Goal: Task Accomplishment & Management: Manage account settings

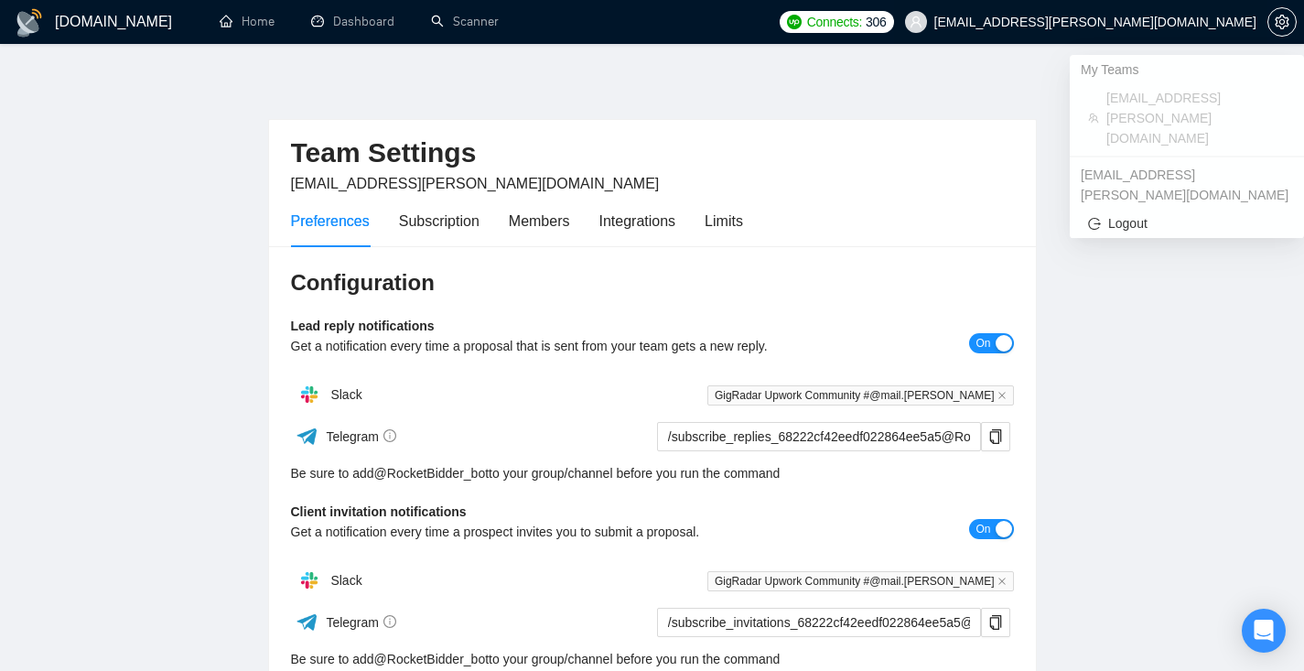
click at [1168, 22] on span "[EMAIL_ADDRESS][PERSON_NAME][DOMAIN_NAME]" at bounding box center [1095, 22] width 322 height 0
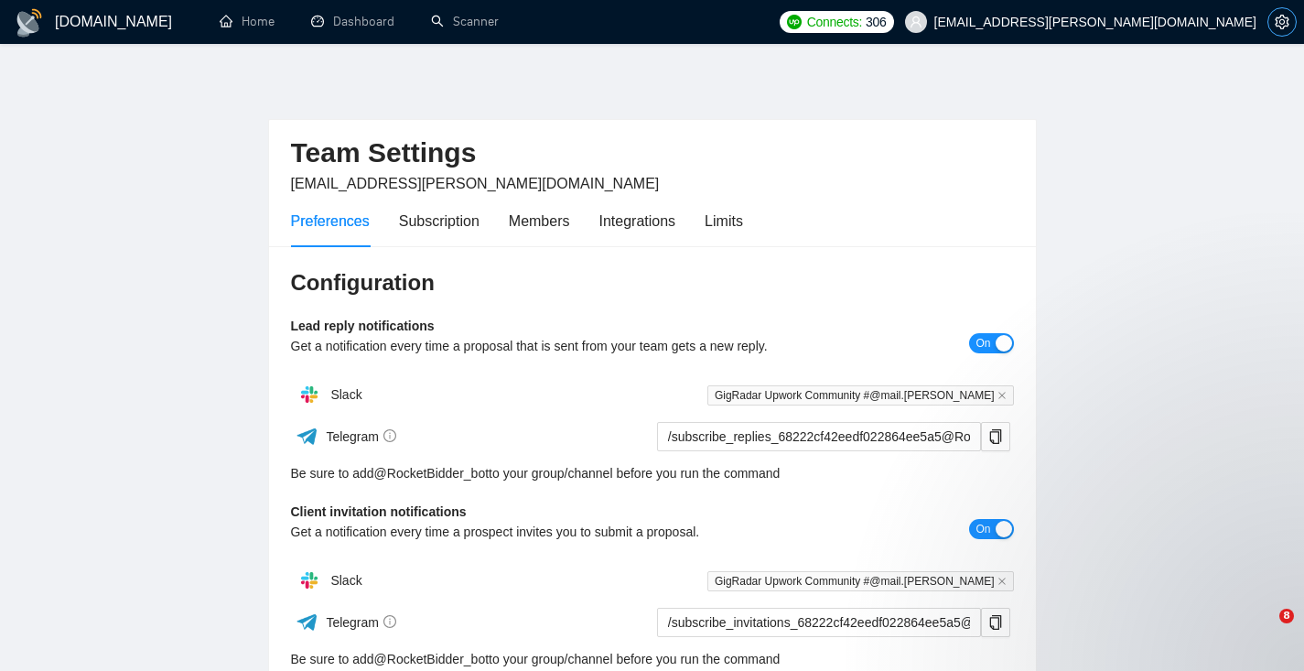
click at [1286, 25] on icon "setting" at bounding box center [1281, 22] width 15 height 15
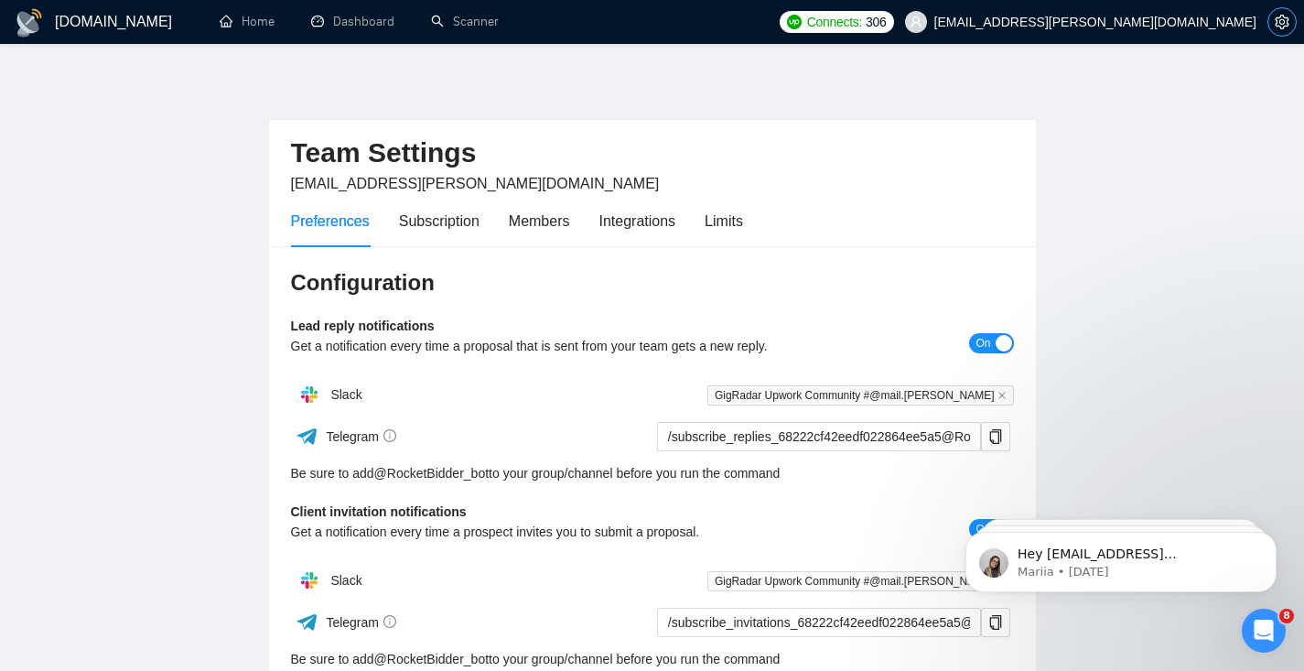
click at [1286, 25] on icon "setting" at bounding box center [1281, 22] width 15 height 15
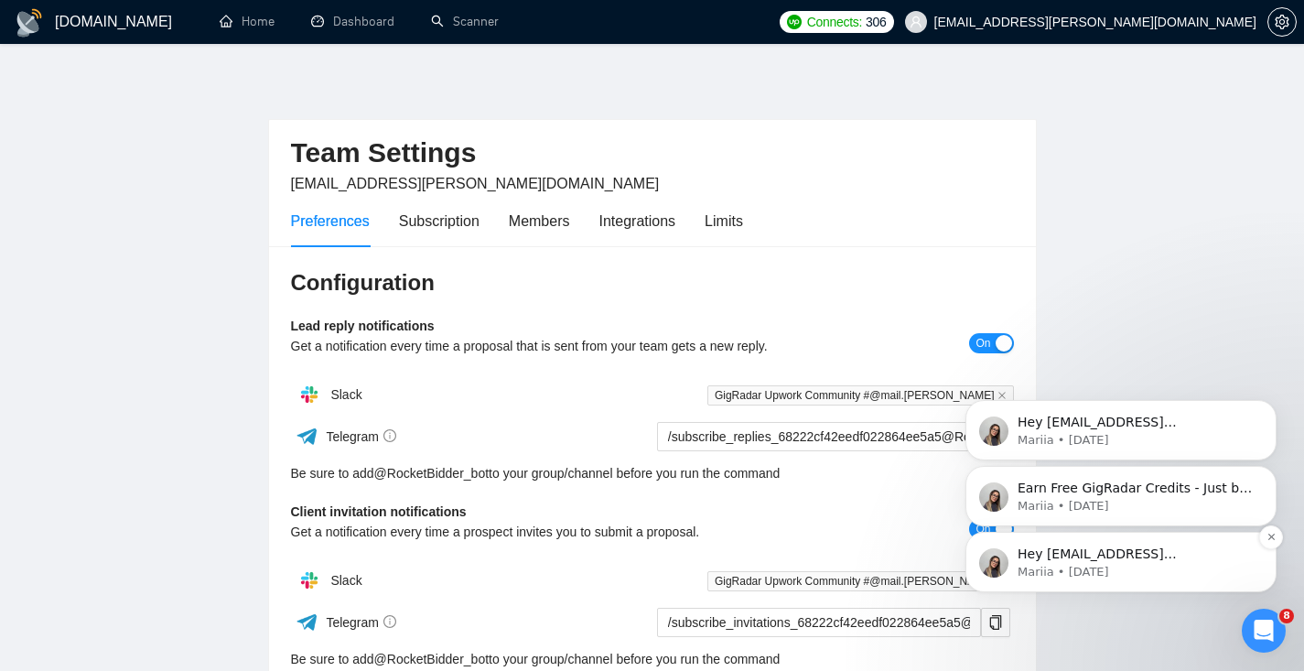
click at [1080, 558] on p "Hey [EMAIL_ADDRESS][PERSON_NAME][DOMAIN_NAME], Looks like your Upwork agency In…" at bounding box center [1135, 554] width 236 height 18
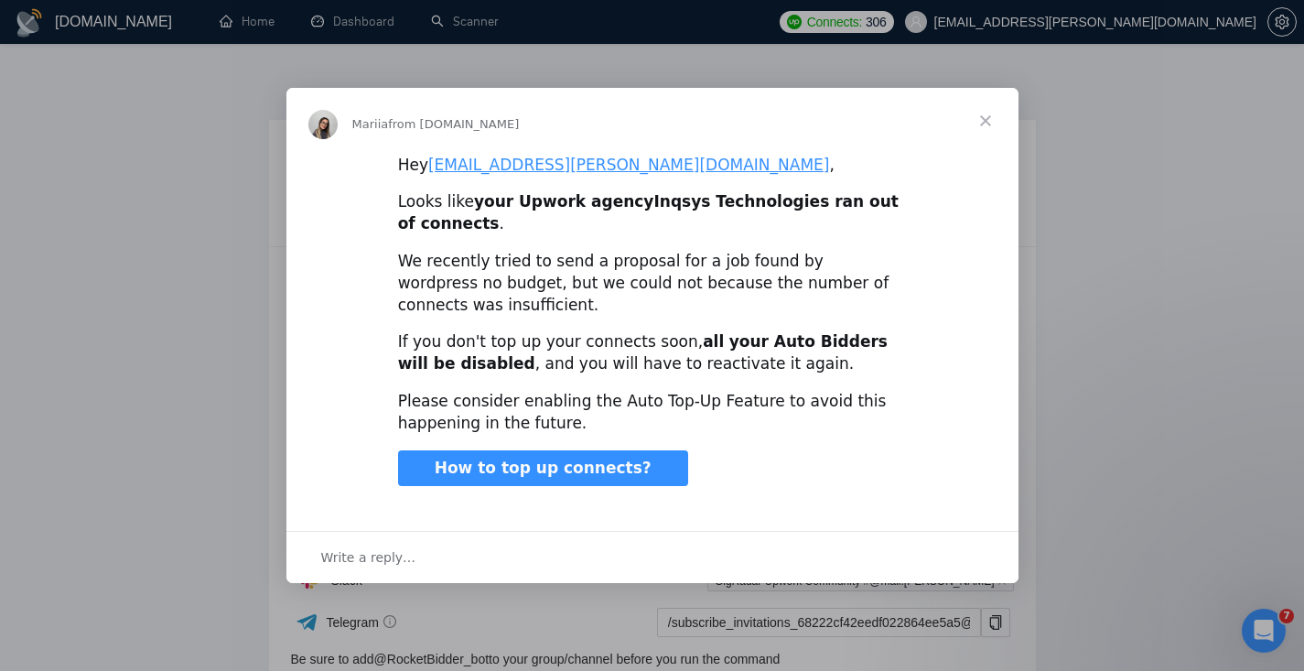
click at [983, 120] on span "Close" at bounding box center [985, 121] width 66 height 66
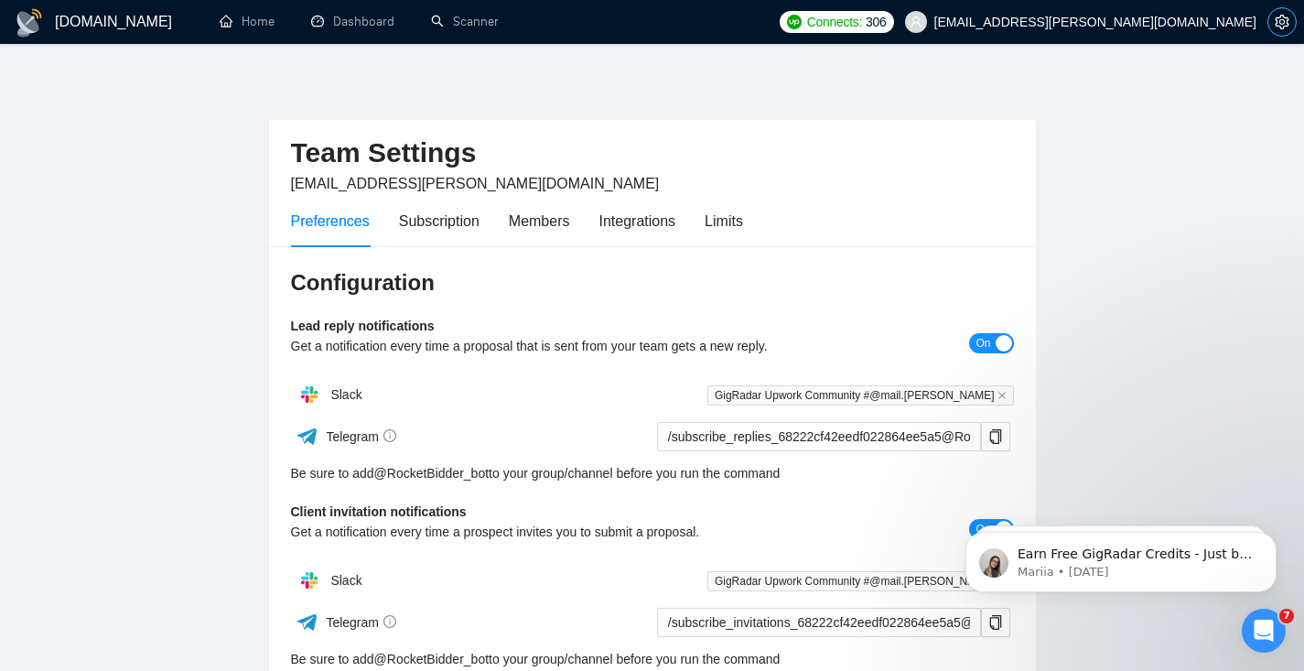
click at [1270, 29] on button "button" at bounding box center [1281, 21] width 29 height 29
click at [1285, 16] on icon "setting" at bounding box center [1281, 22] width 15 height 15
click at [22, 34] on img at bounding box center [29, 22] width 29 height 29
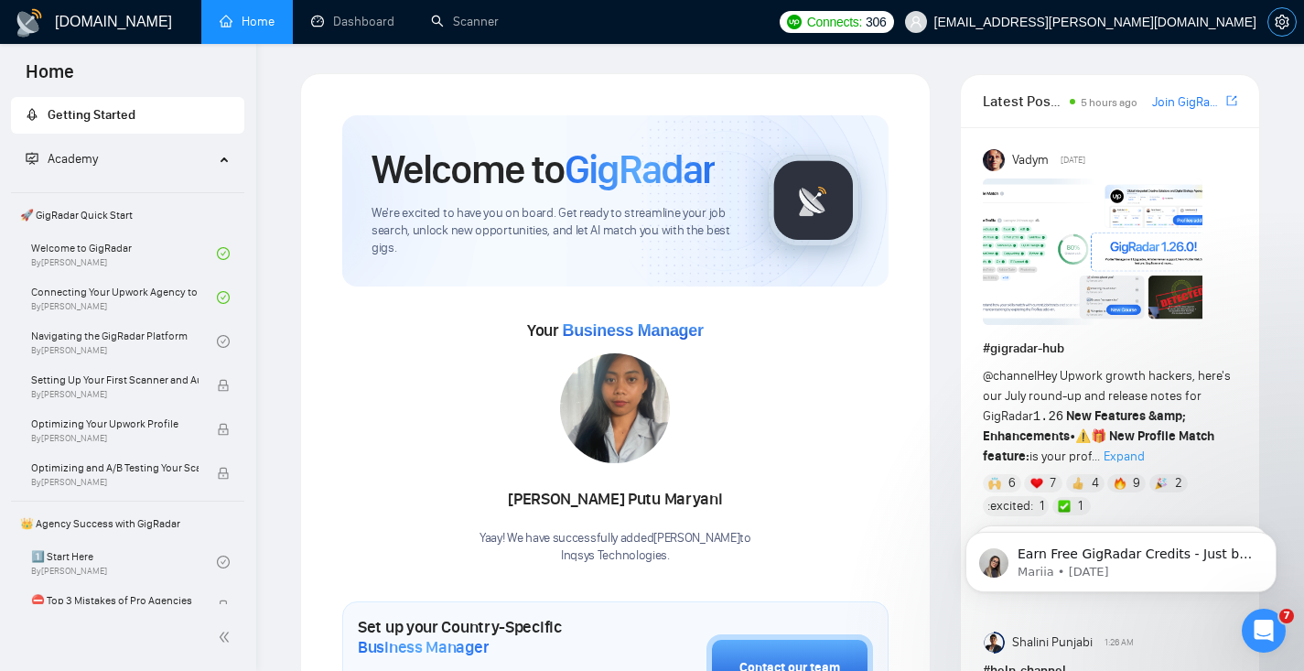
click at [1288, 23] on icon "setting" at bounding box center [1281, 22] width 15 height 15
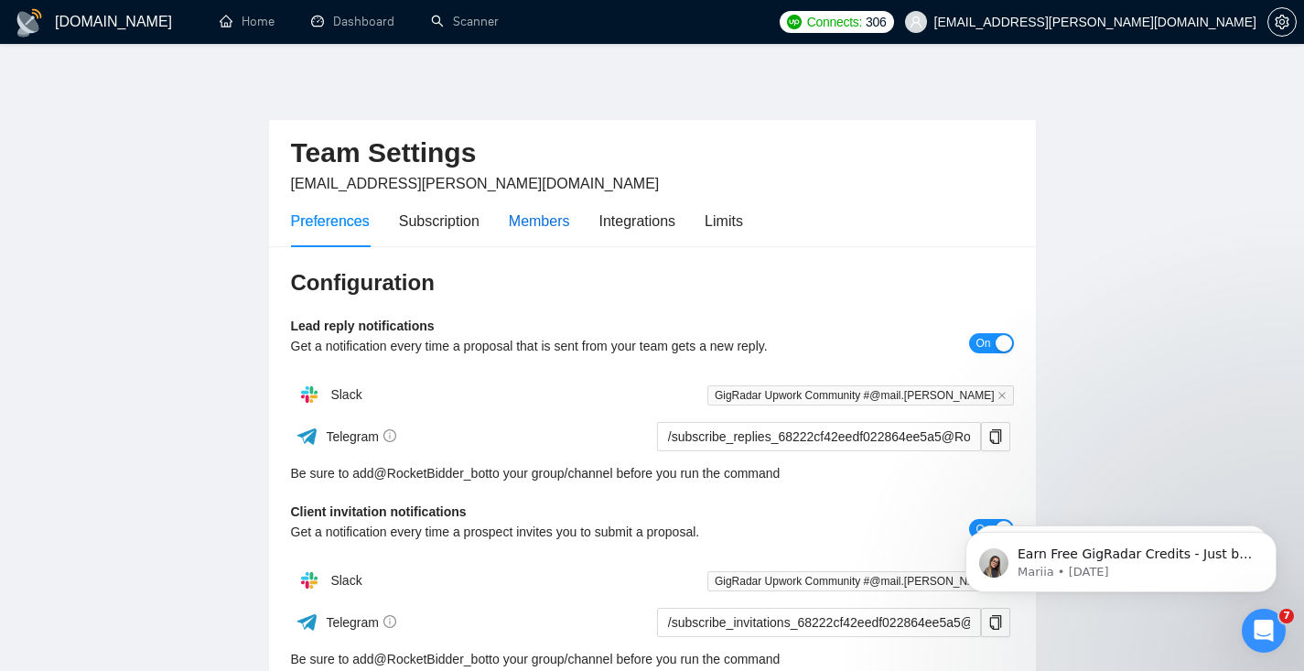
click at [540, 216] on div "Members" at bounding box center [539, 220] width 61 height 23
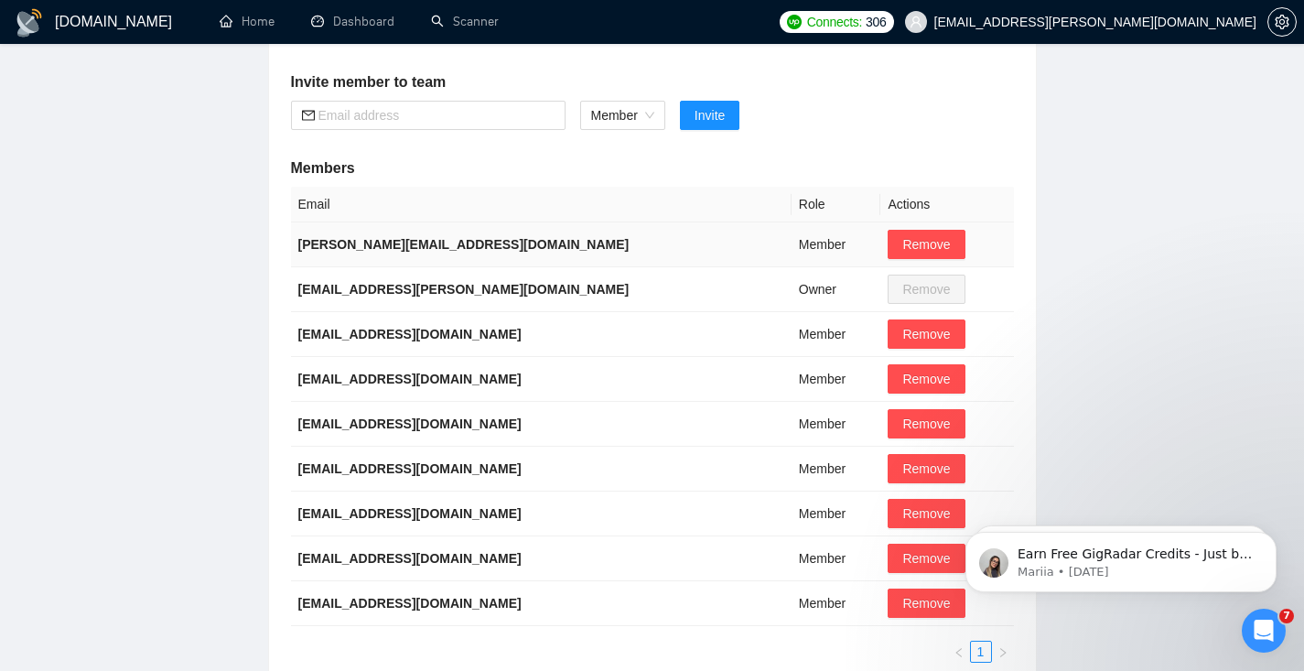
scroll to position [221, 0]
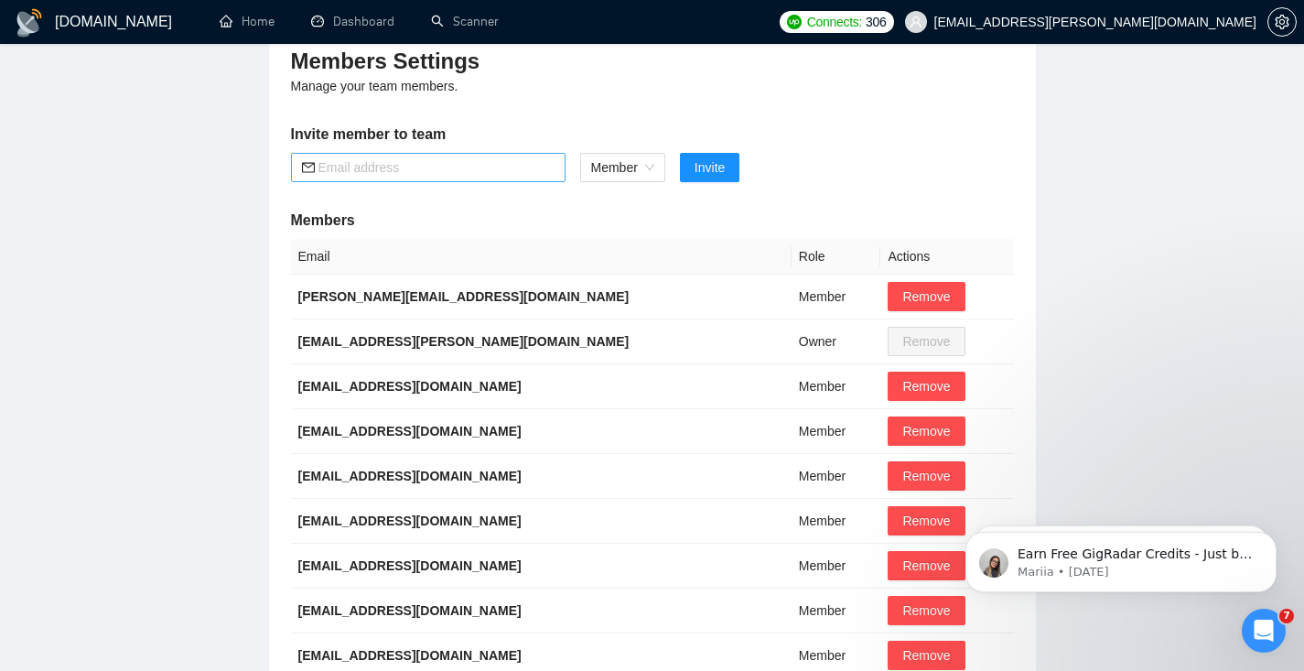
click at [492, 162] on input "text" at bounding box center [436, 167] width 236 height 20
paste input "[EMAIL_ADDRESS][DOMAIN_NAME]"
type input "[EMAIL_ADDRESS][DOMAIN_NAME]"
click at [694, 176] on button "Invite" at bounding box center [709, 167] width 59 height 29
